Goal: Information Seeking & Learning: Learn about a topic

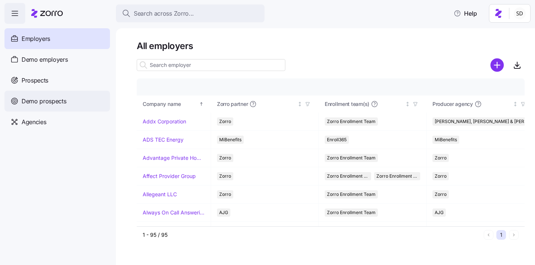
click at [23, 101] on span "Demo prospects" at bounding box center [44, 101] width 45 height 9
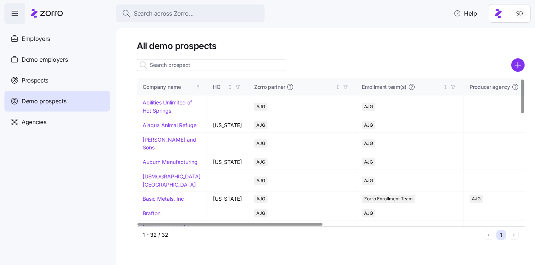
click at [163, 64] on input at bounding box center [211, 65] width 149 height 12
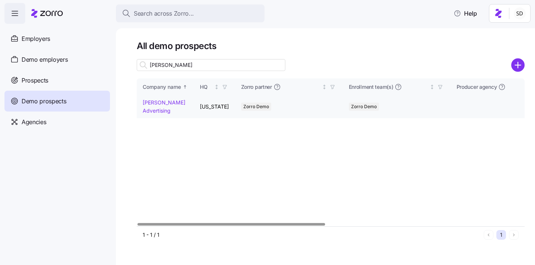
type input "[PERSON_NAME]"
click at [148, 101] on link "[PERSON_NAME] Advertising" at bounding box center [164, 106] width 43 height 14
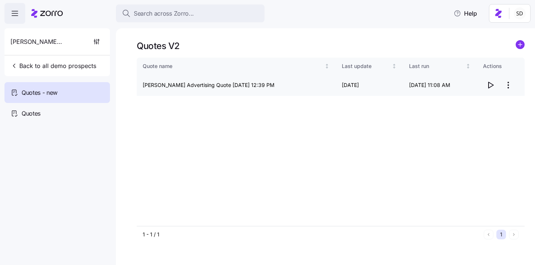
click at [490, 86] on icon "button" at bounding box center [490, 85] width 9 height 9
click at [0, 0] on body "Search across Zorro... Help [PERSON_NAME] Advertising Back to all demo prospect…" at bounding box center [267, 130] width 535 height 261
click at [26, 119] on div "Quotes" at bounding box center [57, 113] width 106 height 21
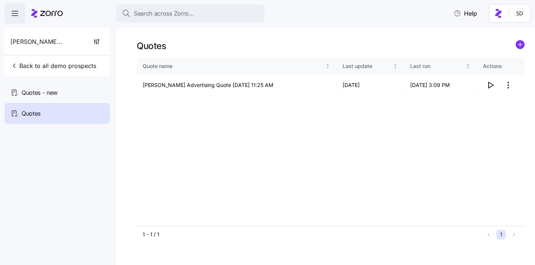
click at [123, 139] on div "Quotes Quote name Last update Last run Actions [PERSON_NAME] Advertising Quote …" at bounding box center [325, 146] width 419 height 237
click at [494, 83] on icon "button" at bounding box center [490, 85] width 9 height 9
click at [14, 67] on icon "button" at bounding box center [13, 65] width 7 height 7
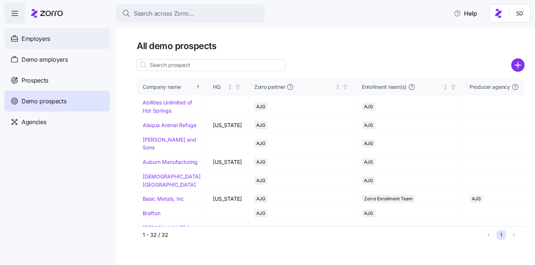
click at [27, 39] on span "Employers" at bounding box center [36, 38] width 29 height 9
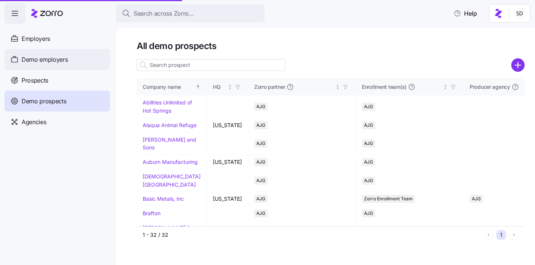
click at [28, 60] on span "Demo employers" at bounding box center [45, 59] width 46 height 9
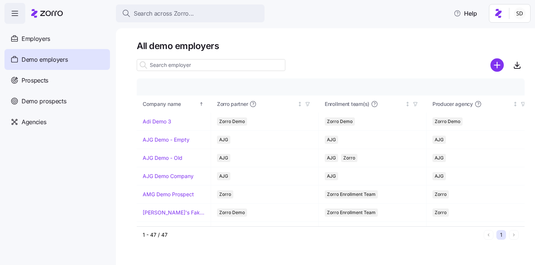
click at [178, 67] on input at bounding box center [211, 65] width 149 height 12
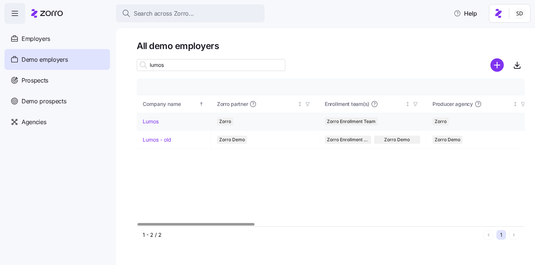
type input "lumos"
click at [150, 121] on link "Lumos" at bounding box center [151, 121] width 16 height 7
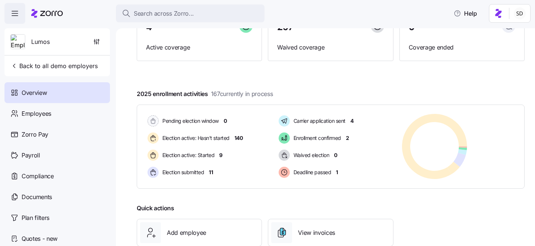
scroll to position [134, 0]
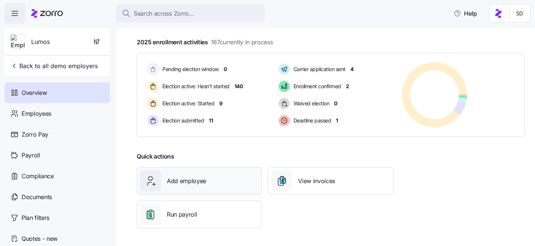
click at [184, 183] on span "Add employee" at bounding box center [186, 180] width 39 height 9
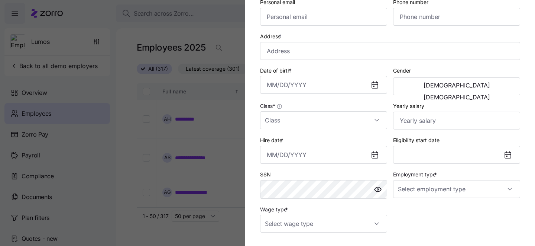
scroll to position [110, 0]
click at [365, 115] on input "Class *" at bounding box center [323, 121] width 127 height 18
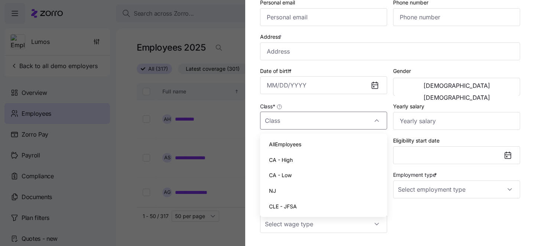
click at [482, 216] on div "Employee ID First name * Last name * Company email * Personal email Phone numbe…" at bounding box center [390, 81] width 266 height 309
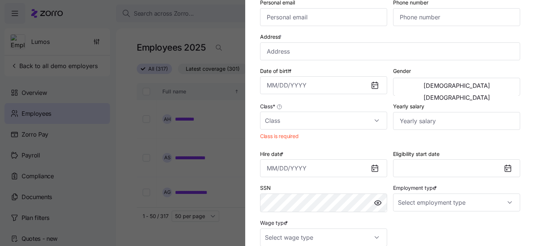
click at [213, 122] on div at bounding box center [267, 123] width 535 height 246
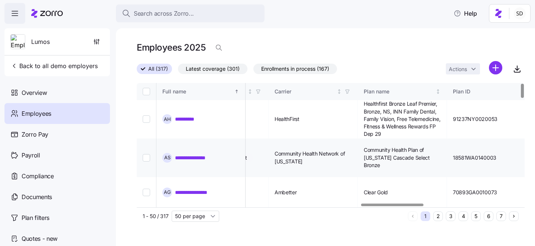
scroll to position [0, 1212]
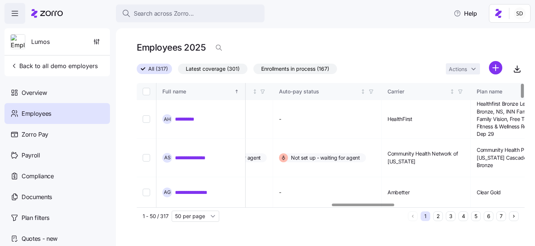
click at [487, 218] on button "6" at bounding box center [489, 216] width 10 height 10
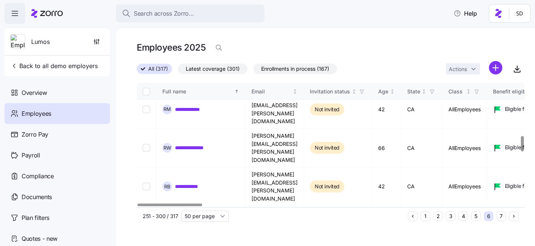
scroll to position [464, 0]
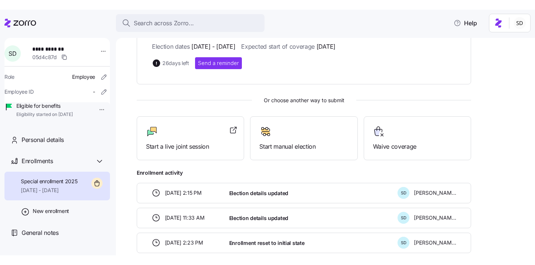
scroll to position [154, 0]
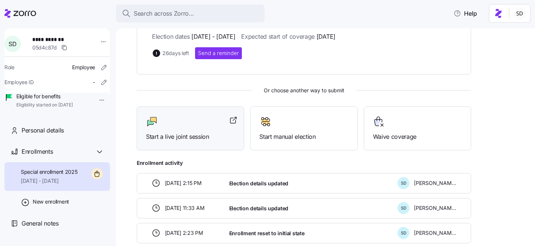
click at [167, 124] on div at bounding box center [190, 122] width 89 height 12
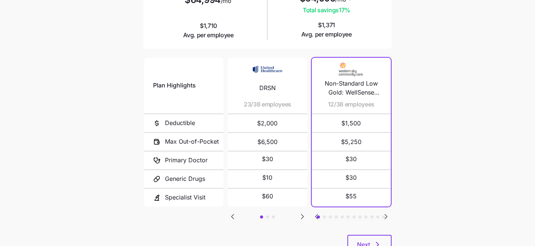
scroll to position [123, 0]
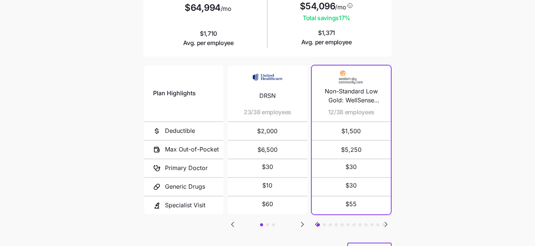
click at [303, 222] on icon "Go to next slide" at bounding box center [302, 224] width 2 height 4
click at [235, 223] on icon "Go to previous slide" at bounding box center [232, 224] width 9 height 9
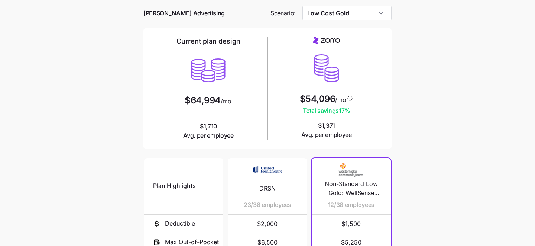
scroll to position [0, 0]
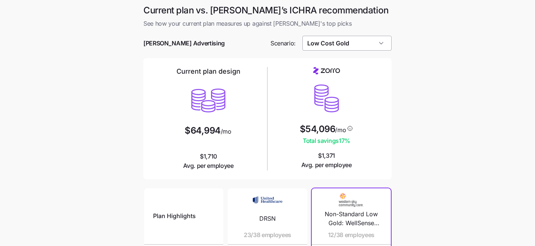
click at [381, 46] on input "Low Cost Gold" at bounding box center [348, 43] width 90 height 15
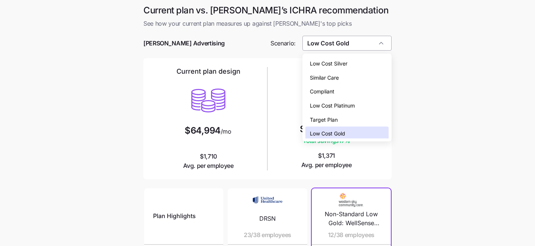
scroll to position [2, 0]
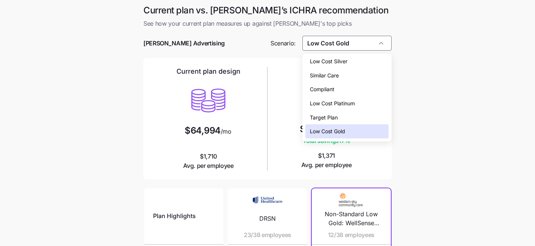
click at [357, 88] on div "Compliant" at bounding box center [348, 89] width 84 height 14
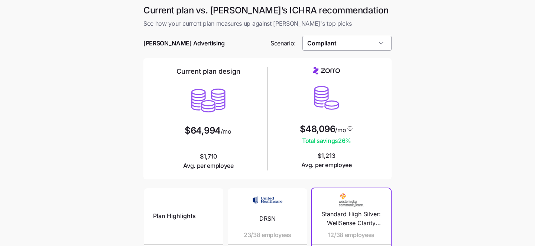
click at [372, 45] on input "Compliant" at bounding box center [348, 43] width 90 height 15
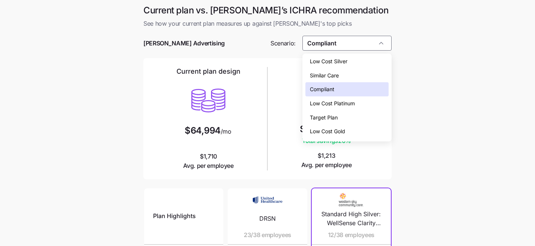
click at [374, 132] on div "Low Cost Gold" at bounding box center [348, 131] width 84 height 14
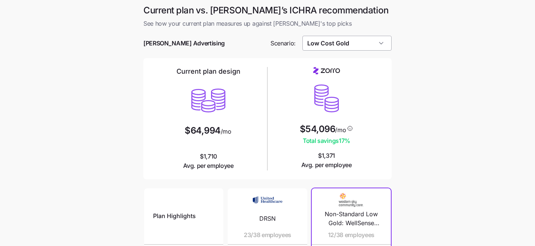
click at [388, 49] on input "Low Cost Gold" at bounding box center [348, 43] width 90 height 15
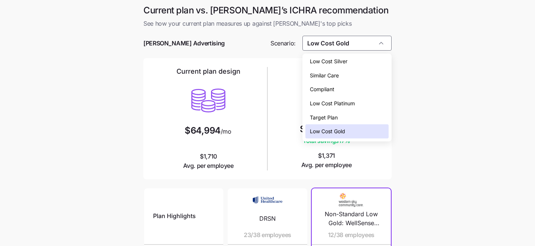
click at [375, 105] on div "Low Cost Platinum" at bounding box center [348, 103] width 84 height 14
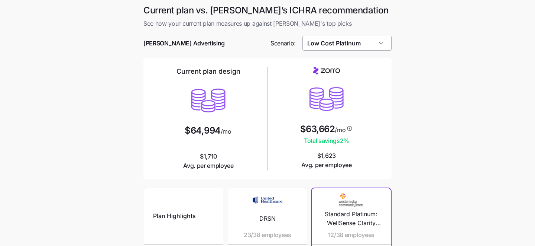
click at [375, 41] on input "Low Cost Platinum" at bounding box center [348, 43] width 90 height 15
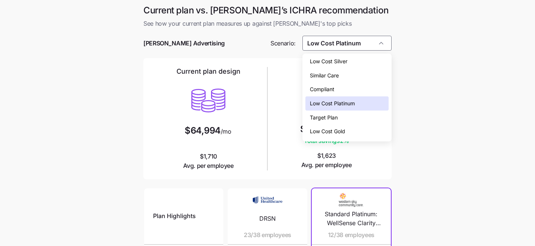
click at [361, 129] on div "Low Cost Gold" at bounding box center [348, 131] width 84 height 14
type input "Low Cost Gold"
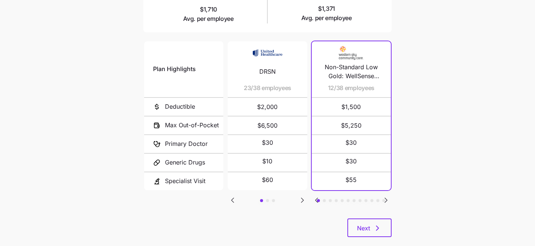
scroll to position [160, 0]
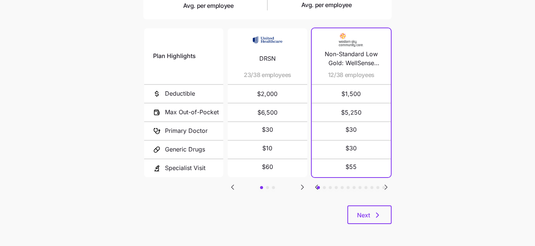
click at [387, 185] on icon "Go to next slide" at bounding box center [386, 187] width 2 height 4
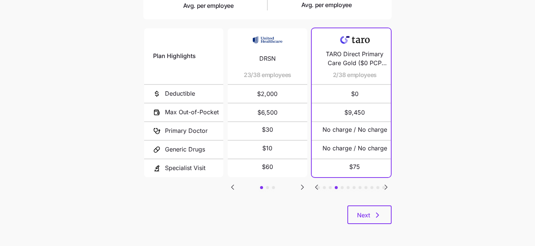
click at [387, 185] on icon "Go to next slide" at bounding box center [386, 187] width 2 height 4
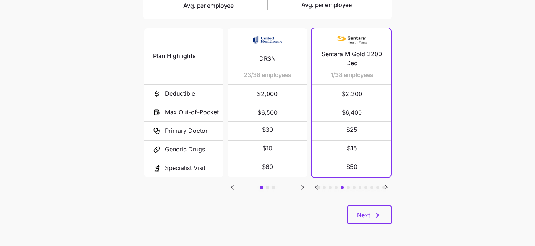
click at [387, 185] on icon "Go to next slide" at bounding box center [386, 187] width 2 height 4
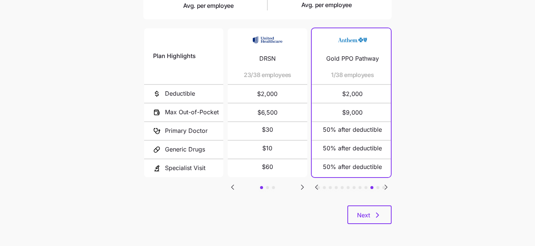
click at [387, 185] on icon "Go to next slide" at bounding box center [386, 187] width 2 height 4
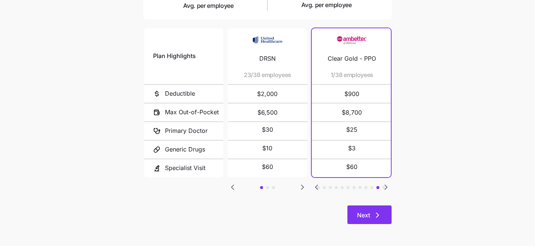
click at [369, 217] on span "Next" at bounding box center [363, 214] width 13 height 9
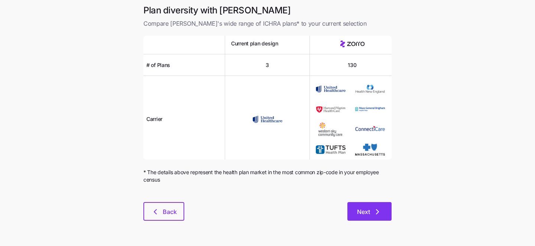
click at [364, 213] on span "Next" at bounding box center [363, 211] width 13 height 9
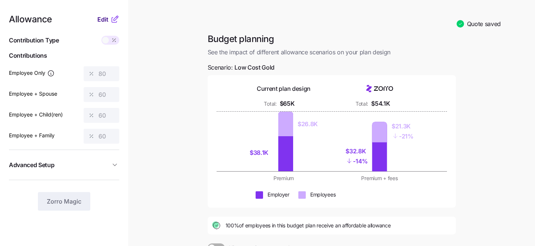
click at [100, 22] on span "Edit" at bounding box center [102, 19] width 11 height 9
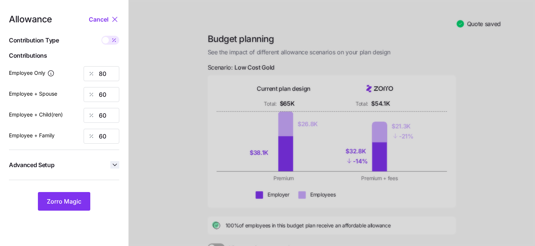
click at [114, 167] on icon "button" at bounding box center [114, 164] width 7 height 7
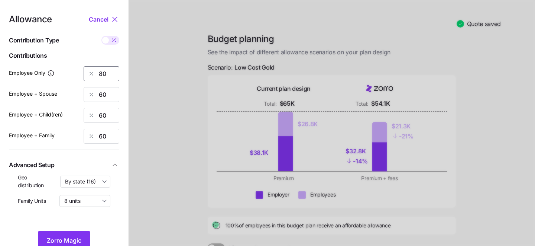
click at [107, 74] on input "80" at bounding box center [102, 73] width 36 height 15
type input "8"
type input "60"
click at [70, 100] on div "Employee + Spouse 60" at bounding box center [64, 94] width 110 height 15
click at [102, 92] on input "60" at bounding box center [102, 94] width 36 height 15
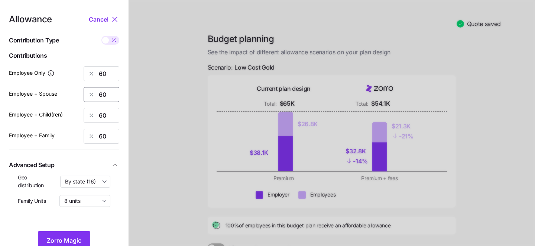
click at [102, 92] on input "60" at bounding box center [102, 94] width 36 height 15
type input "0"
click at [107, 112] on input "60" at bounding box center [102, 115] width 36 height 15
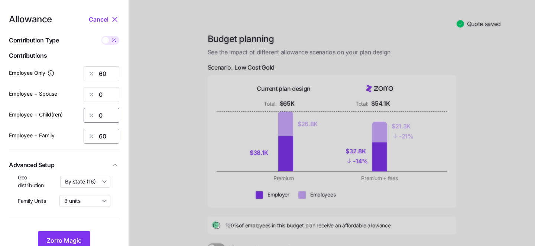
type input "0"
click at [103, 132] on input "60" at bounding box center [102, 136] width 36 height 15
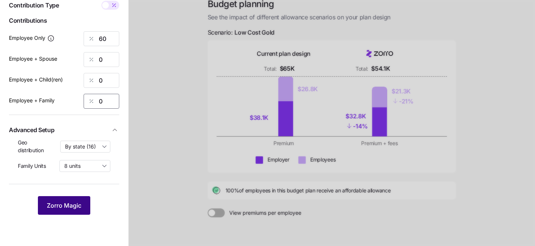
type input "0"
click at [65, 204] on span "Zorro Magic" at bounding box center [64, 205] width 35 height 9
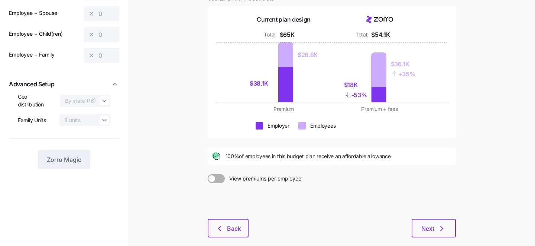
scroll to position [81, 0]
click at [433, 229] on span "Next" at bounding box center [428, 227] width 13 height 9
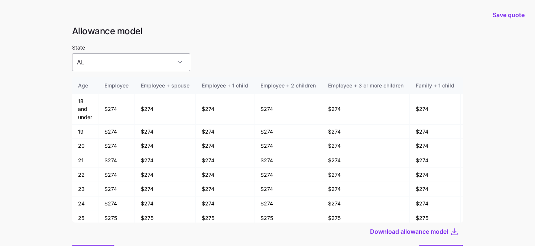
click at [155, 62] on input "AL" at bounding box center [131, 62] width 118 height 18
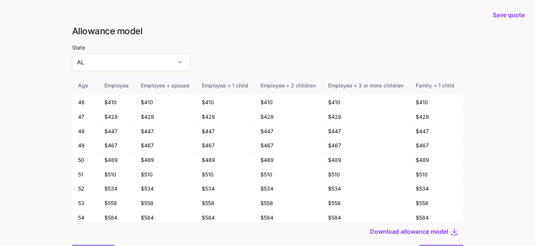
scroll to position [40, 0]
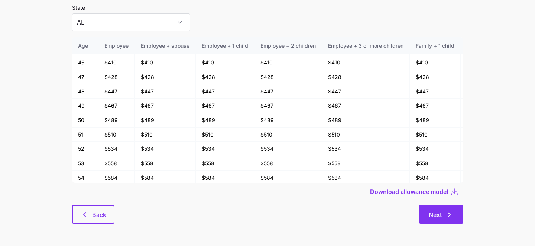
click at [434, 218] on span "Next" at bounding box center [435, 214] width 13 height 9
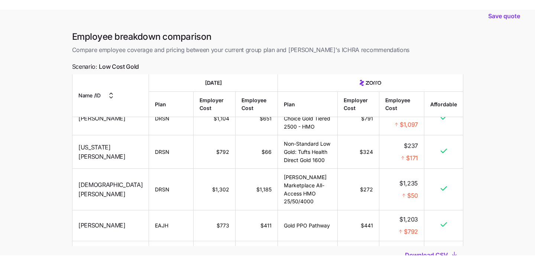
scroll to position [14, 0]
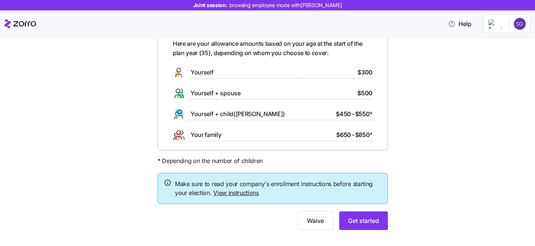
scroll to position [52, 0]
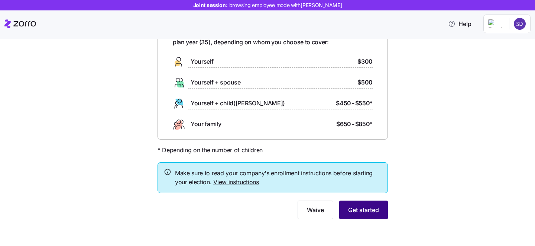
click at [367, 212] on span "Get started" at bounding box center [363, 209] width 31 height 9
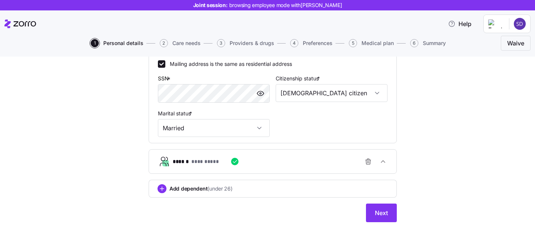
scroll to position [250, 0]
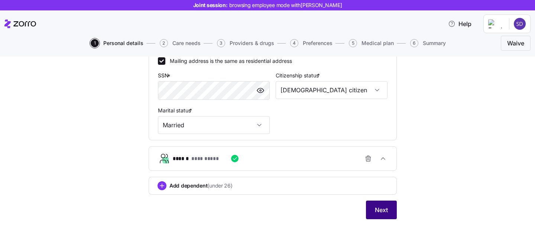
click at [384, 212] on span "Next" at bounding box center [381, 209] width 13 height 9
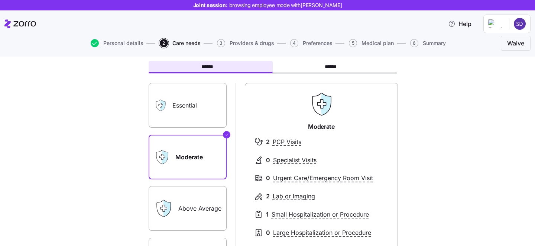
scroll to position [42, 0]
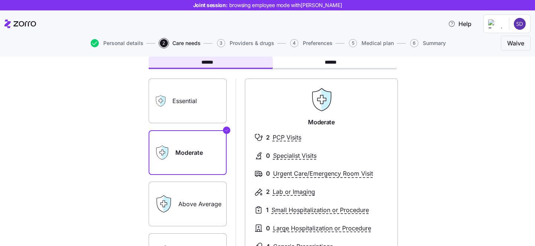
click at [198, 120] on label "Essential" at bounding box center [188, 100] width 78 height 45
click at [0, 0] on input "Essential" at bounding box center [0, 0] width 0 height 0
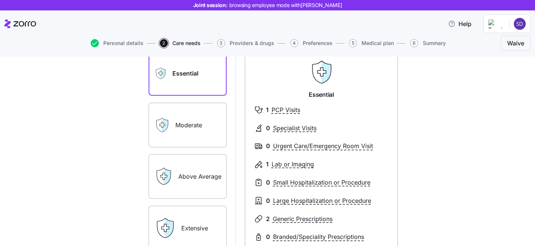
scroll to position [91, 0]
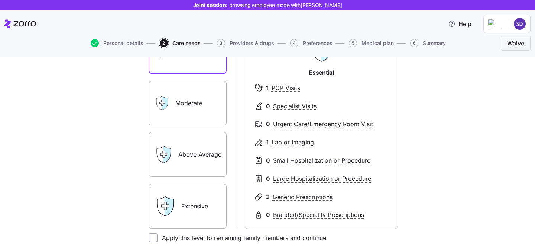
click at [197, 206] on label "Extensive" at bounding box center [188, 206] width 78 height 45
click at [0, 0] on input "Extensive" at bounding box center [0, 0] width 0 height 0
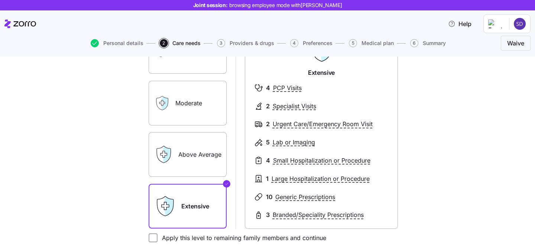
click at [177, 107] on label "Moderate" at bounding box center [188, 103] width 78 height 45
click at [0, 0] on input "Moderate" at bounding box center [0, 0] width 0 height 0
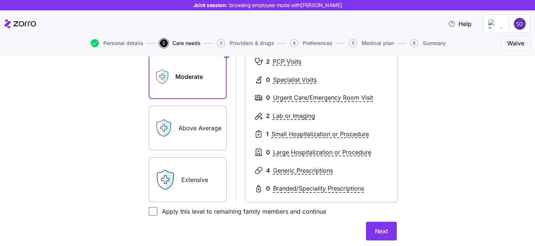
scroll to position [130, 0]
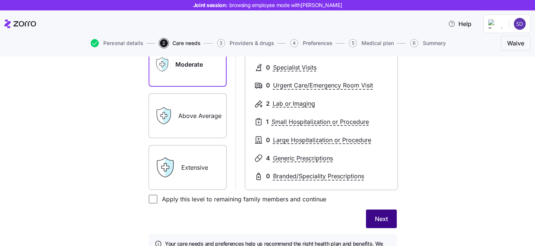
click at [380, 218] on span "Next" at bounding box center [381, 218] width 13 height 9
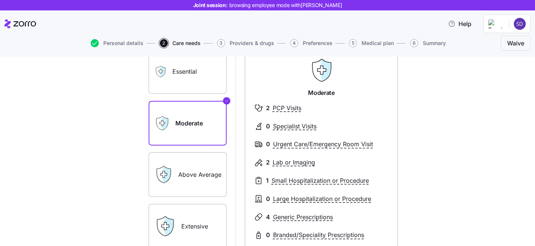
scroll to position [75, 0]
click at [196, 177] on label "Above Average" at bounding box center [188, 173] width 78 height 45
click at [0, 0] on input "Above Average" at bounding box center [0, 0] width 0 height 0
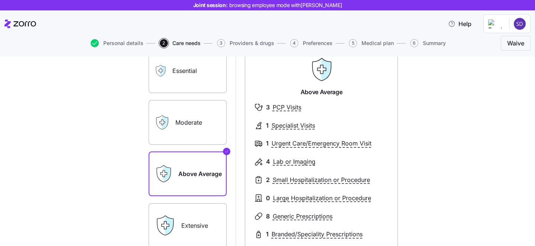
click at [187, 123] on label "Moderate" at bounding box center [188, 122] width 78 height 45
click at [0, 0] on input "Moderate" at bounding box center [0, 0] width 0 height 0
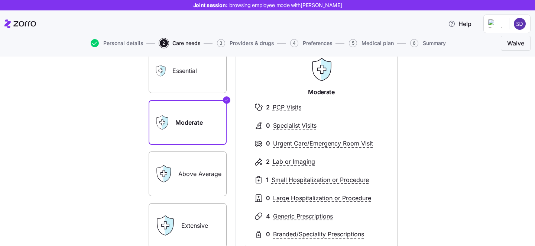
scroll to position [100, 0]
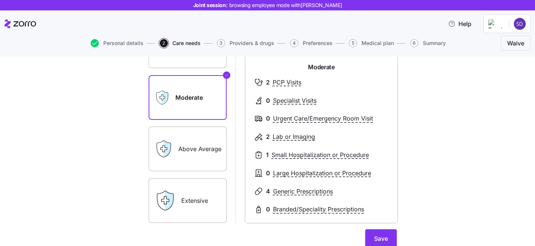
click at [188, 206] on label "Extensive" at bounding box center [188, 200] width 78 height 45
click at [0, 0] on input "Extensive" at bounding box center [0, 0] width 0 height 0
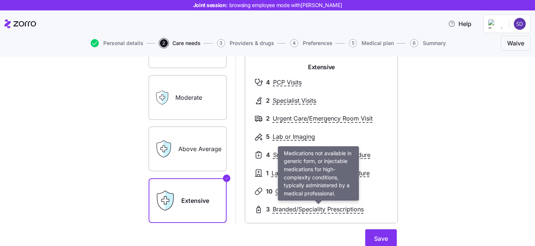
scroll to position [109, 0]
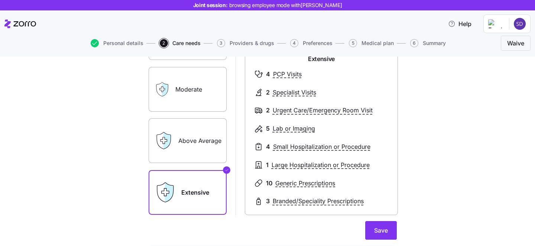
click at [207, 116] on div "Essential Moderate Above Average Extensive" at bounding box center [188, 114] width 78 height 199
click at [200, 97] on label "Moderate" at bounding box center [188, 89] width 78 height 45
click at [0, 0] on input "Moderate" at bounding box center [0, 0] width 0 height 0
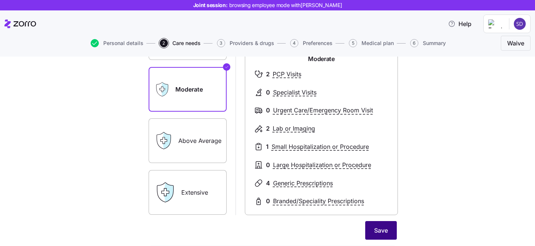
click at [384, 229] on span "Save" at bounding box center [381, 230] width 14 height 9
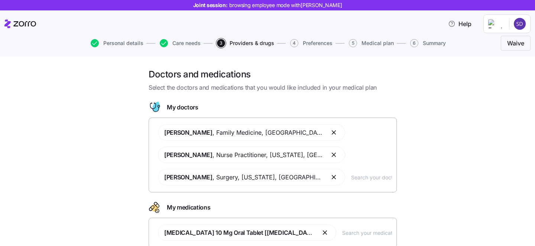
click at [351, 178] on input "text" at bounding box center [371, 177] width 41 height 8
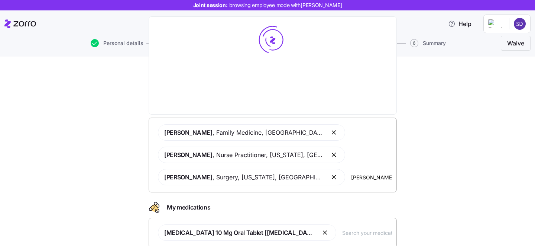
type input "johnson"
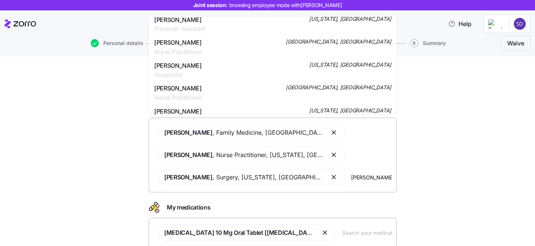
scroll to position [474, 0]
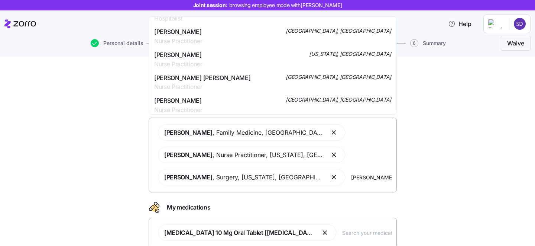
click at [312, 182] on div "David John , Family Medicine , Brooklyn, NY Erika Smith , Nurse Practitioner , …" at bounding box center [273, 155] width 239 height 70
click at [351, 178] on input "johnson" at bounding box center [371, 177] width 41 height 8
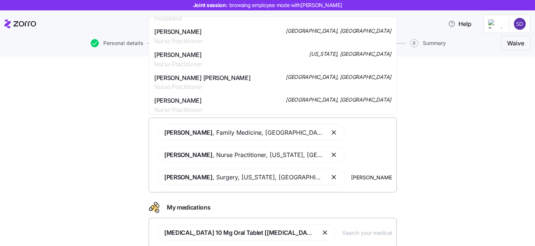
click at [351, 178] on input "johnson" at bounding box center [371, 177] width 41 height 8
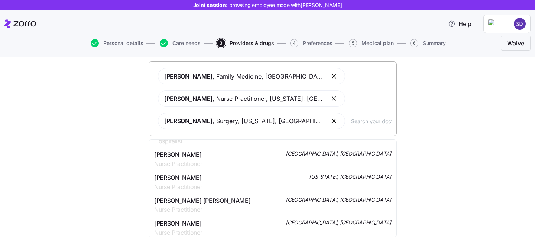
scroll to position [472, 0]
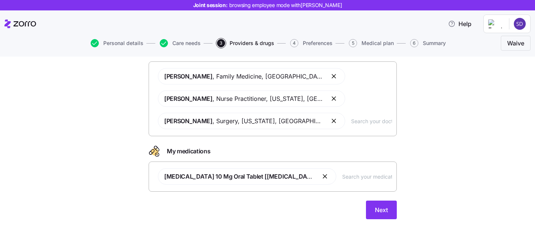
click at [448, 153] on div "Doctors and medications Select the doctors and medications that you would like …" at bounding box center [273, 120] width 504 height 216
click at [382, 209] on span "Next" at bounding box center [381, 209] width 13 height 9
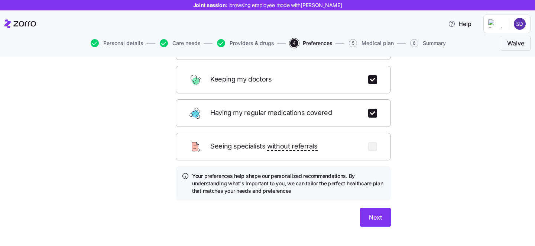
scroll to position [113, 0]
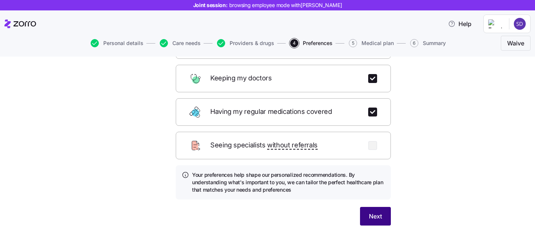
click at [374, 212] on span "Next" at bounding box center [375, 216] width 13 height 9
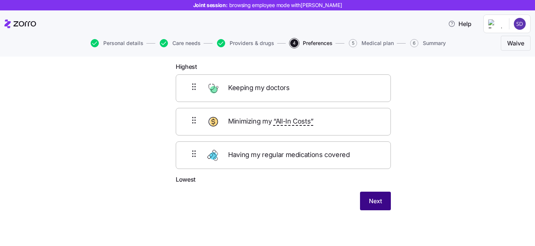
scroll to position [39, 0]
click at [370, 194] on button "Next" at bounding box center [375, 201] width 31 height 19
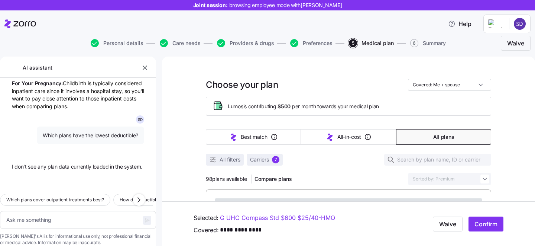
scroll to position [4031, 0]
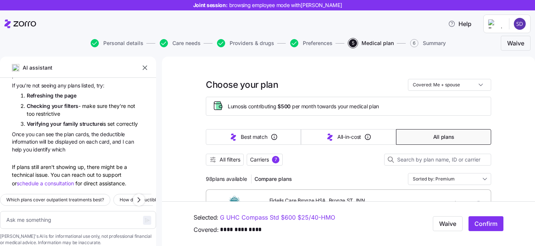
type textarea "x"
click at [145, 68] on icon "button" at bounding box center [145, 67] width 4 height 4
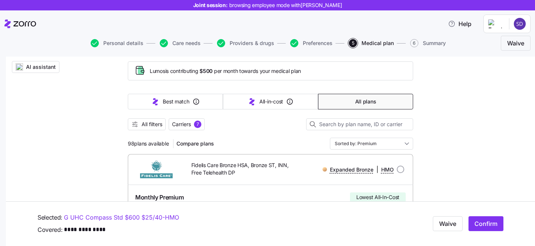
scroll to position [42, 0]
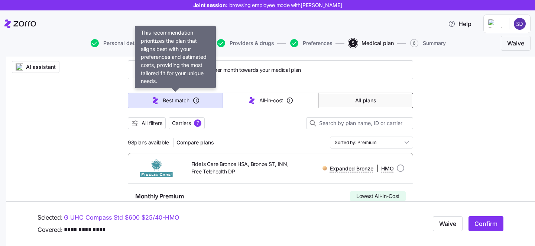
click at [159, 100] on icon "button" at bounding box center [155, 100] width 9 height 9
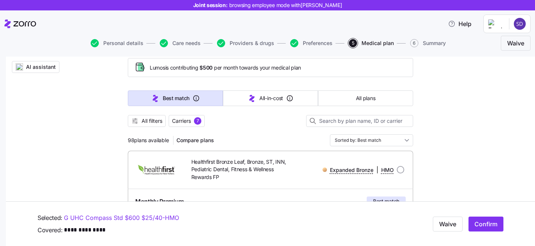
scroll to position [23, 0]
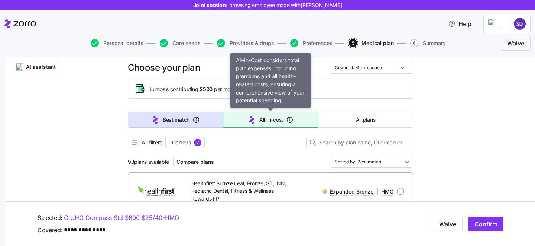
click at [288, 116] on icon "button" at bounding box center [289, 119] width 7 height 7
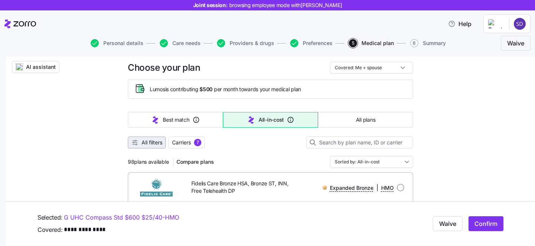
click at [145, 144] on span "All filters" at bounding box center [152, 142] width 21 height 7
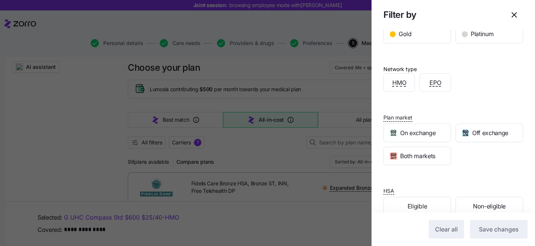
scroll to position [177, 0]
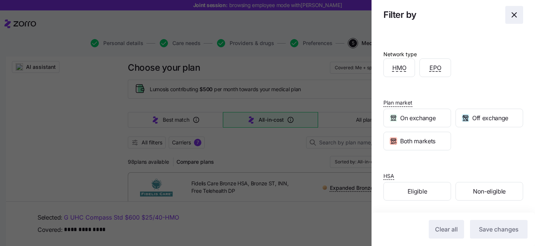
click at [517, 16] on icon "button" at bounding box center [514, 14] width 9 height 9
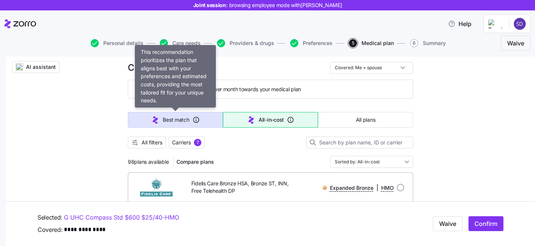
click at [172, 119] on span "Best match" at bounding box center [176, 119] width 26 height 7
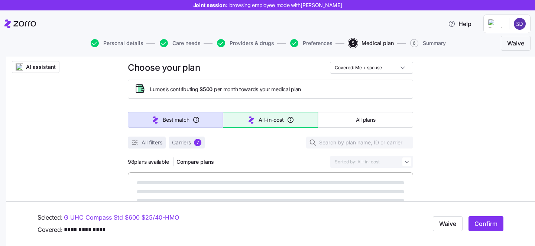
type input "Sorted by: Best match"
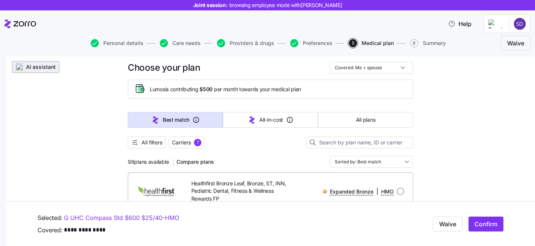
click at [27, 69] on span "AI assistant" at bounding box center [41, 66] width 30 height 7
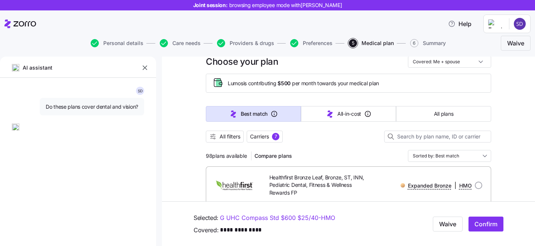
type textarea "x"
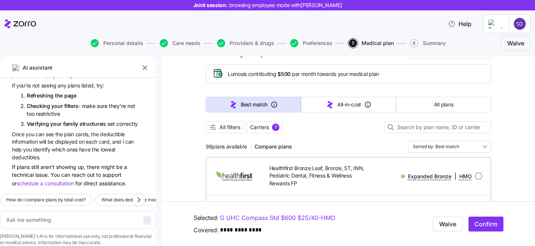
scroll to position [33, 0]
click at [61, 211] on textarea at bounding box center [78, 220] width 156 height 18
click at [68, 211] on textarea at bounding box center [78, 220] width 156 height 18
type textarea "w"
type textarea "x"
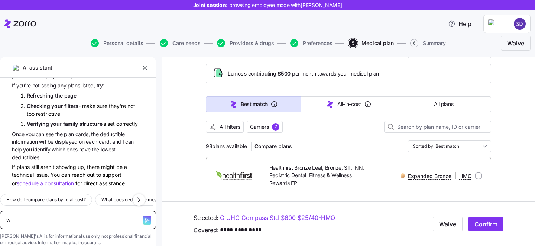
type textarea "wh"
type textarea "x"
type textarea "wha"
type textarea "x"
type textarea "what"
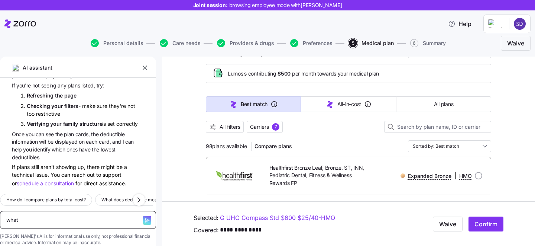
type textarea "x"
type textarea "what"
type textarea "x"
type textarea "what is"
type textarea "x"
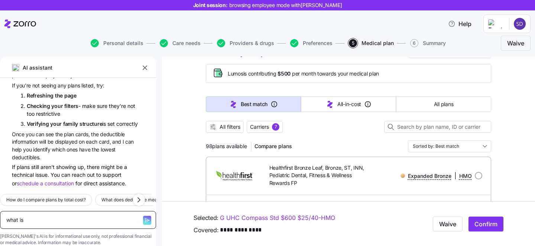
type textarea "what is"
type textarea "x"
type textarea "what is an"
type textarea "x"
type textarea "what is an M"
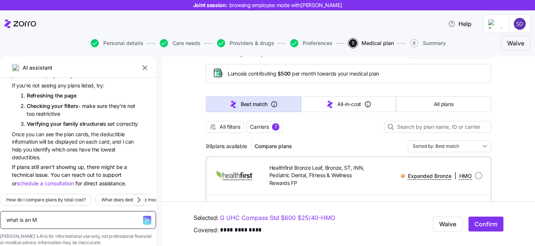
type textarea "x"
type textarea "what is an MRO"
type textarea "x"
type textarea "what is an MR"
type textarea "x"
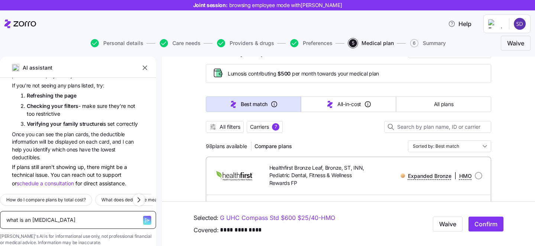
type textarea "what is an MRI"
type textarea "x"
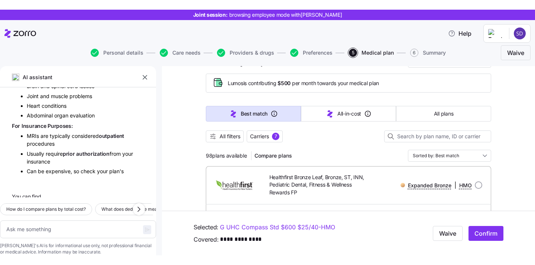
scroll to position [4334, 0]
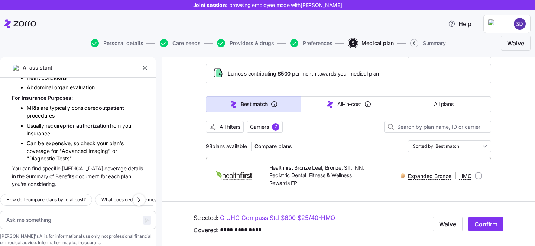
type textarea "x"
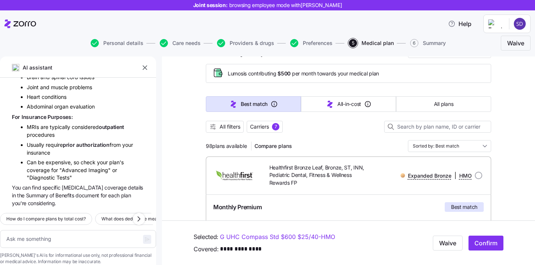
scroll to position [4315, 0]
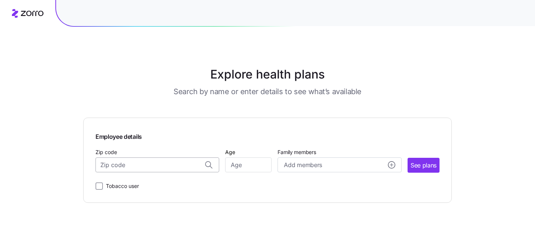
click at [132, 166] on input "Zip code" at bounding box center [158, 164] width 124 height 15
click at [141, 186] on span "84032, Wasatch County, UT" at bounding box center [156, 184] width 104 height 9
type input "84032, Wasatch County, UT"
click at [249, 164] on input "Age" at bounding box center [248, 164] width 46 height 15
type input "30"
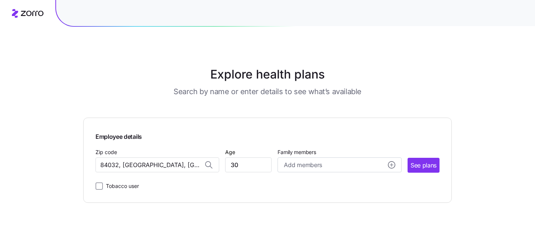
click at [309, 209] on main "Explore health plans Search by name or enter details to see what’s available Em…" at bounding box center [267, 123] width 369 height 246
click at [419, 168] on span "See plans" at bounding box center [424, 165] width 26 height 9
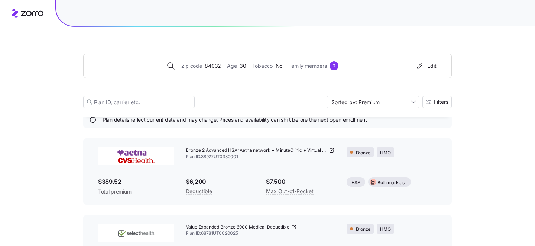
scroll to position [4, 0]
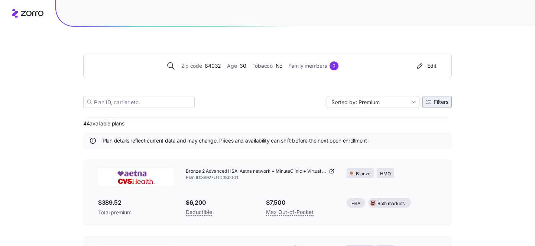
click at [443, 101] on span "Filters" at bounding box center [441, 101] width 14 height 5
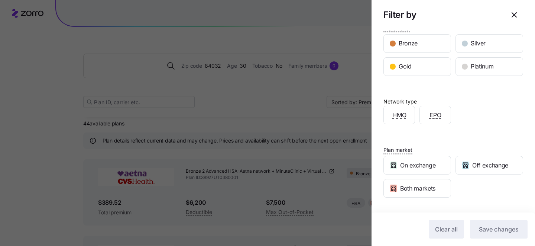
scroll to position [38, 0]
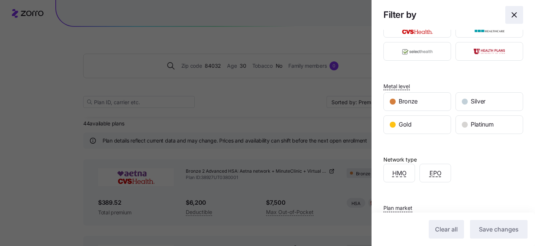
click at [515, 19] on icon "button" at bounding box center [514, 14] width 9 height 9
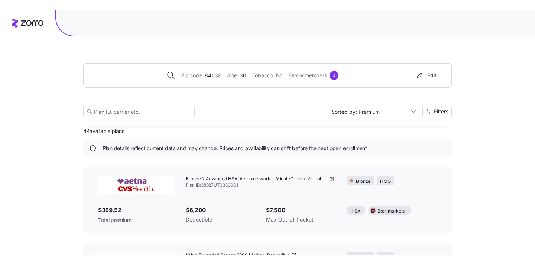
scroll to position [0, 0]
